Goal: Task Accomplishment & Management: Use online tool/utility

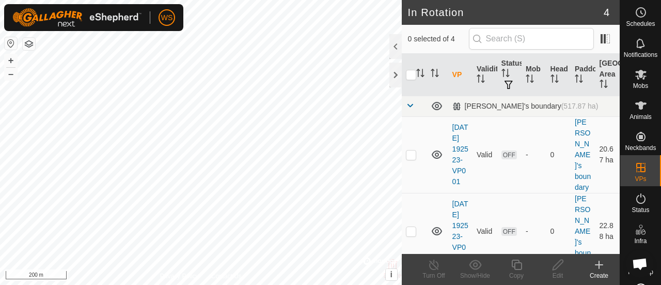
scroll to position [188, 0]
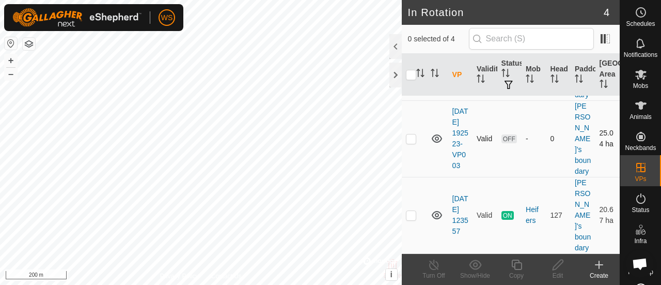
checkbox input "true"
click at [519, 267] on icon at bounding box center [516, 264] width 13 height 12
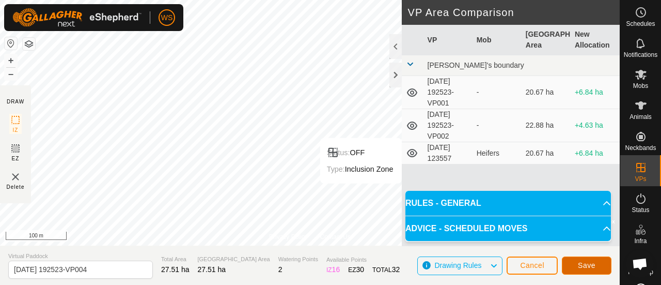
click at [579, 263] on span "Save" at bounding box center [587, 265] width 18 height 8
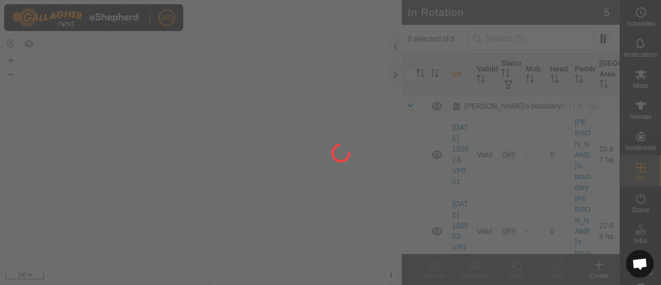
click at [347, 75] on div "WS Schedules Notifications Mobs Animals Neckbands VPs Status Infra Heatmap Help…" at bounding box center [330, 142] width 661 height 285
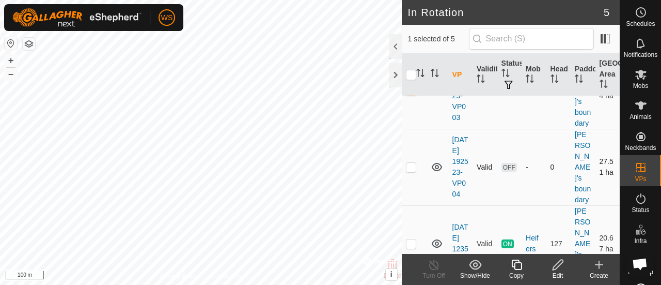
scroll to position [172, 0]
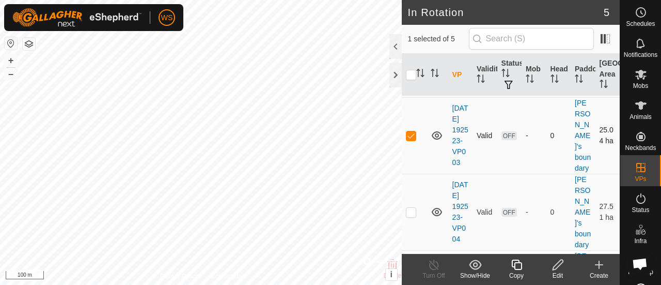
checkbox input "false"
click at [410, 216] on p-checkbox at bounding box center [411, 212] width 10 height 8
checkbox input "true"
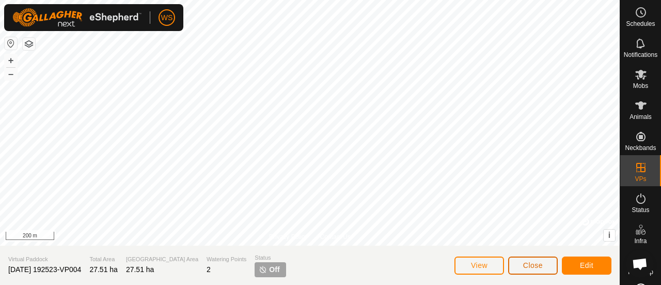
click at [547, 268] on button "Close" at bounding box center [533, 265] width 50 height 18
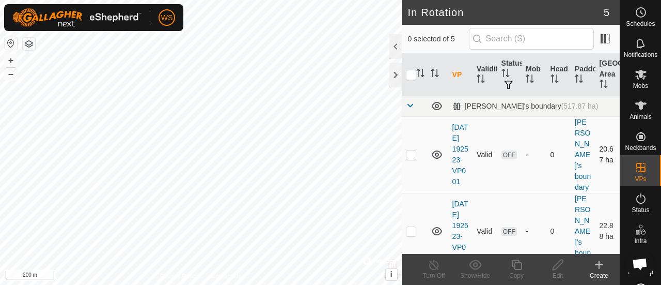
checkbox input "true"
click at [520, 269] on icon at bounding box center [516, 264] width 10 height 10
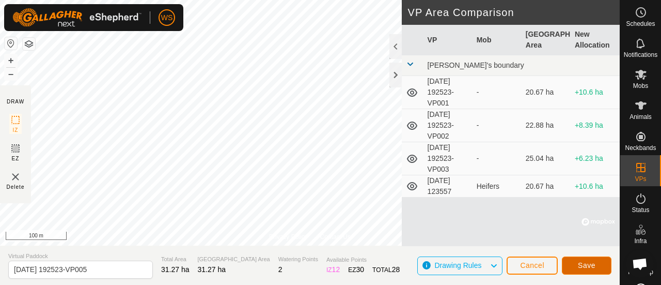
click at [584, 264] on span "Save" at bounding box center [587, 265] width 18 height 8
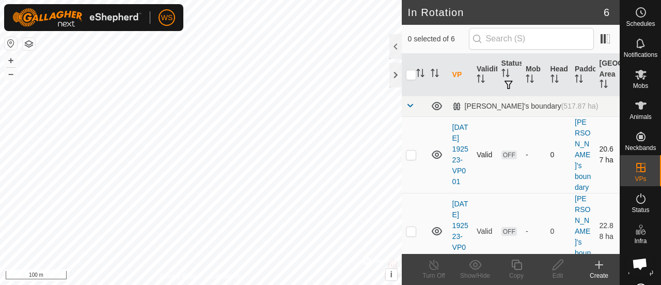
checkbox input "true"
click at [518, 268] on icon at bounding box center [516, 264] width 13 height 12
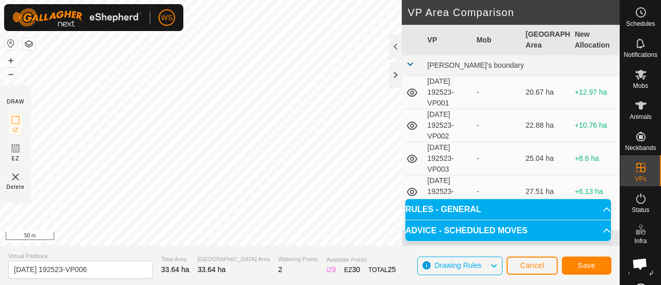
click at [166, 26] on div "WS Schedules Notifications Mobs Animals Neckbands VPs Status Infra Heatmap Help…" at bounding box center [330, 142] width 661 height 285
drag, startPoint x: 209, startPoint y: 38, endPoint x: 189, endPoint y: 32, distance: 20.6
click at [189, 32] on li "My Account" at bounding box center [214, 40] width 102 height 21
click at [229, 30] on div "My Account Settings Logout" at bounding box center [214, 59] width 103 height 58
click at [589, 263] on span "Save" at bounding box center [587, 265] width 18 height 8
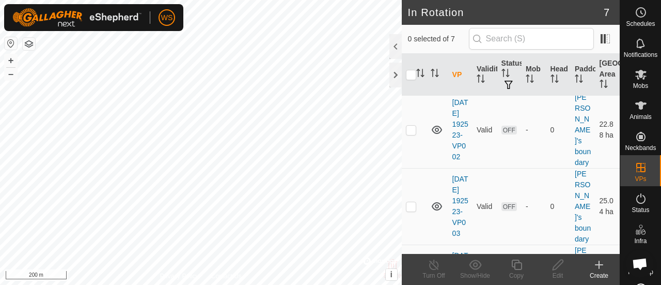
scroll to position [103, 0]
click at [640, 199] on icon at bounding box center [641, 198] width 12 height 12
